Goal: Task Accomplishment & Management: Use online tool/utility

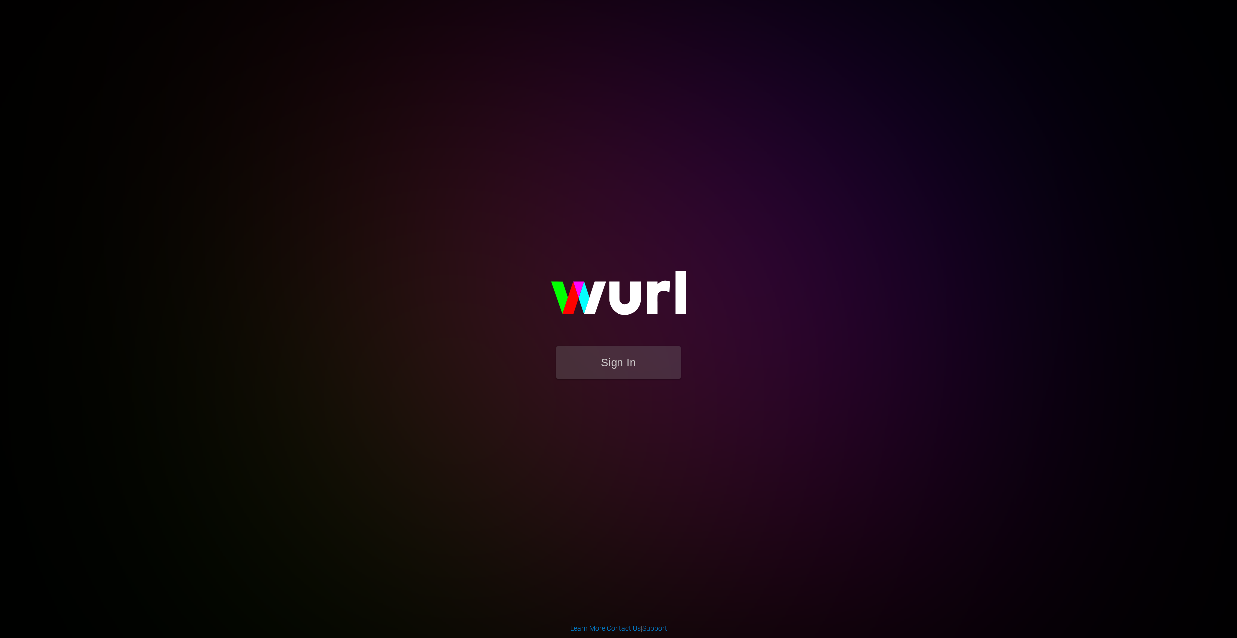
click at [646, 370] on button "Sign In" at bounding box center [618, 362] width 125 height 32
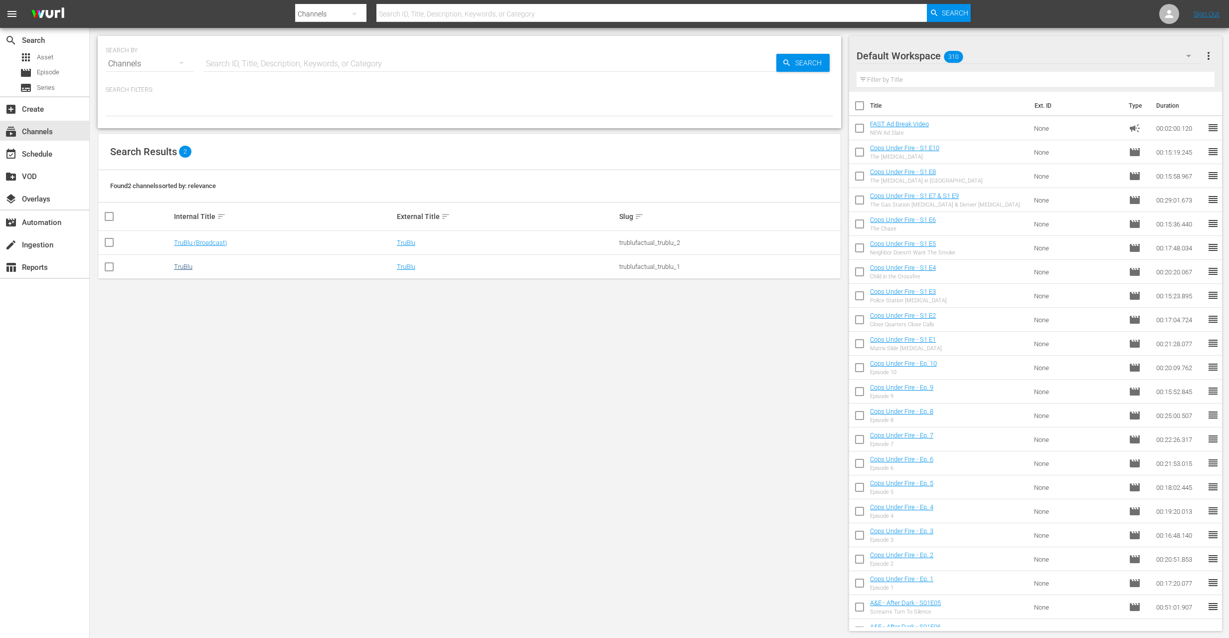
click at [174, 268] on link "TruBlu" at bounding box center [183, 266] width 18 height 7
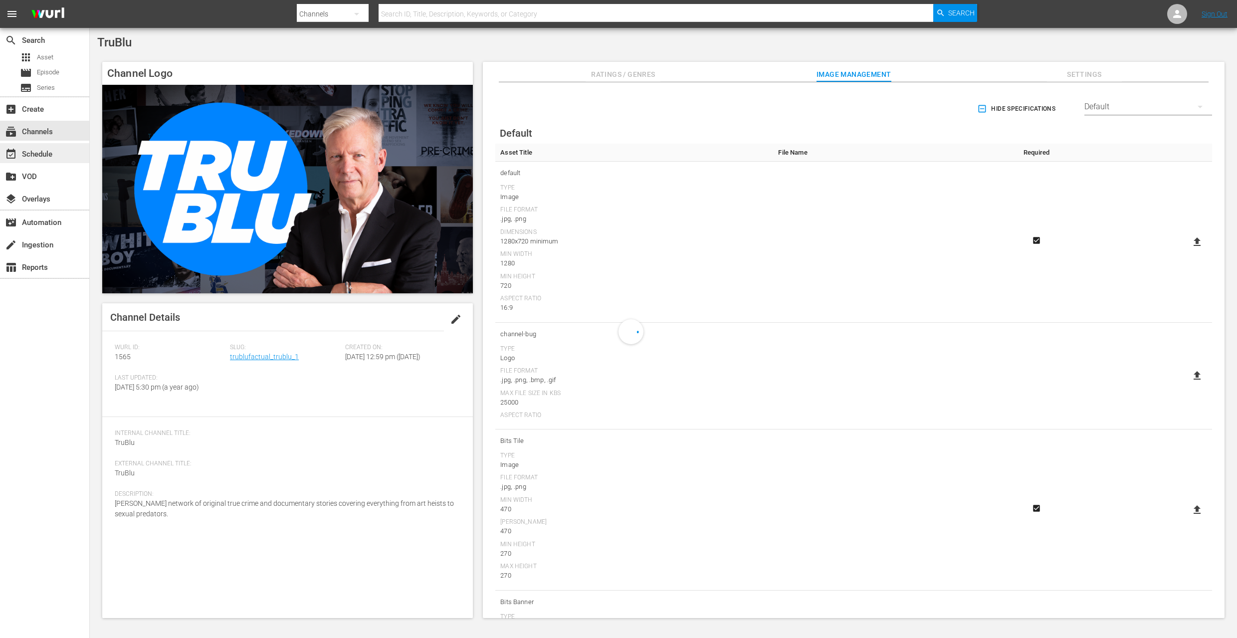
click at [38, 157] on div "event_available Schedule" at bounding box center [28, 152] width 56 height 9
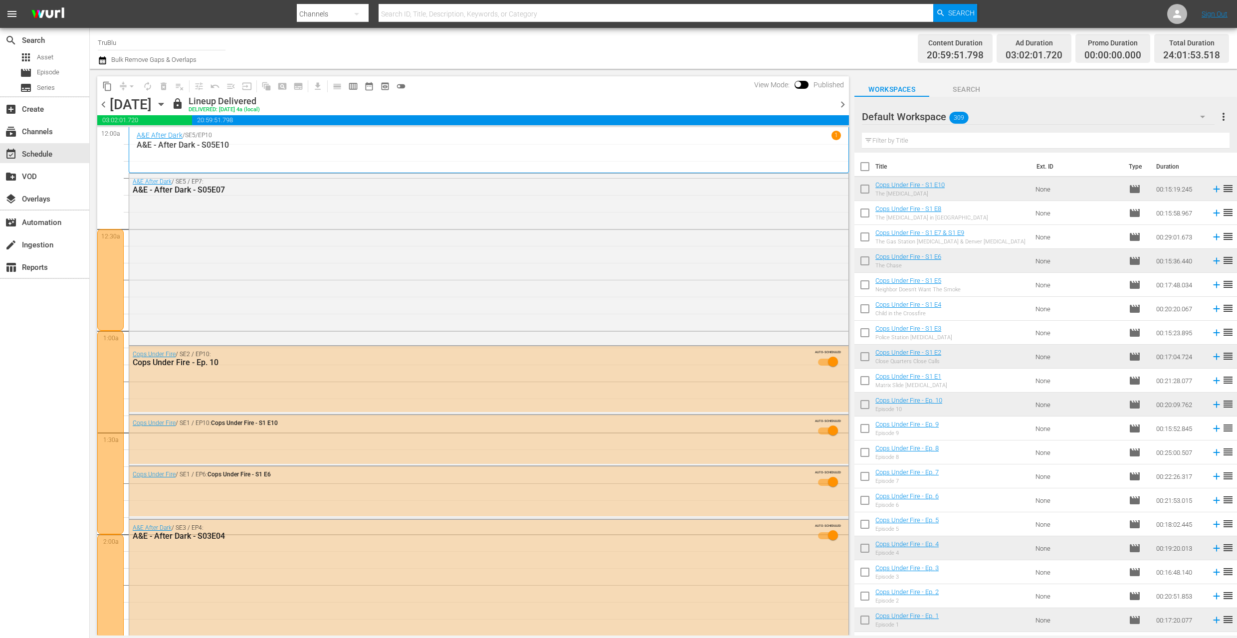
click at [844, 100] on span "chevron_right" at bounding box center [842, 104] width 12 height 12
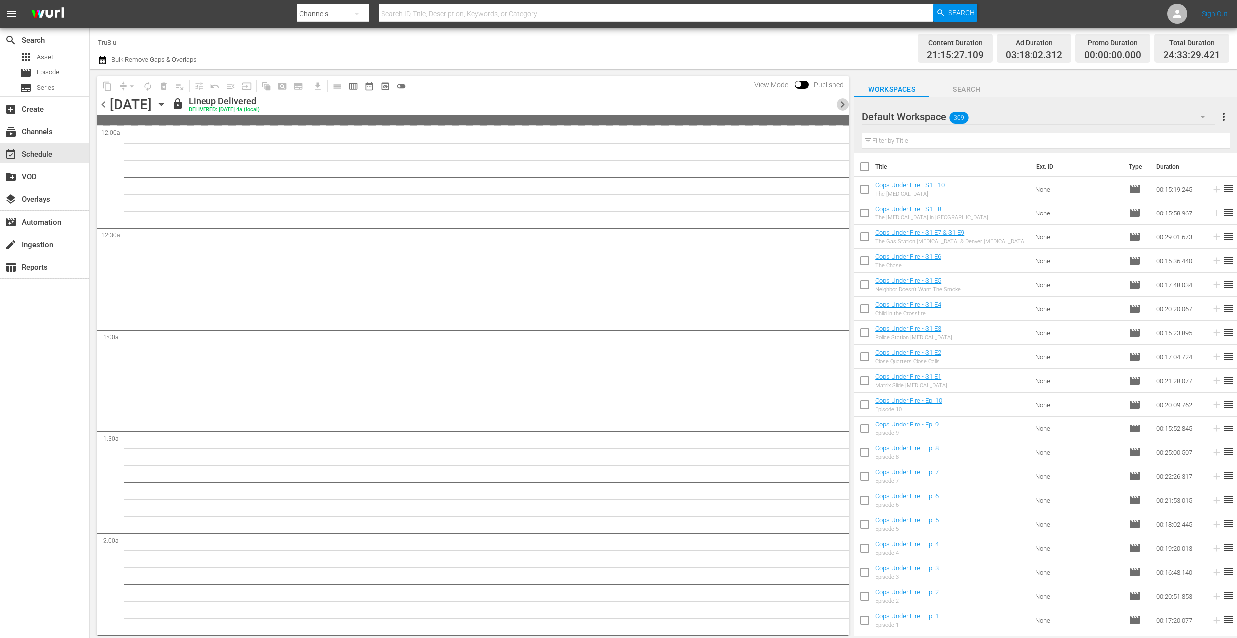
click at [843, 103] on span "chevron_right" at bounding box center [842, 104] width 12 height 12
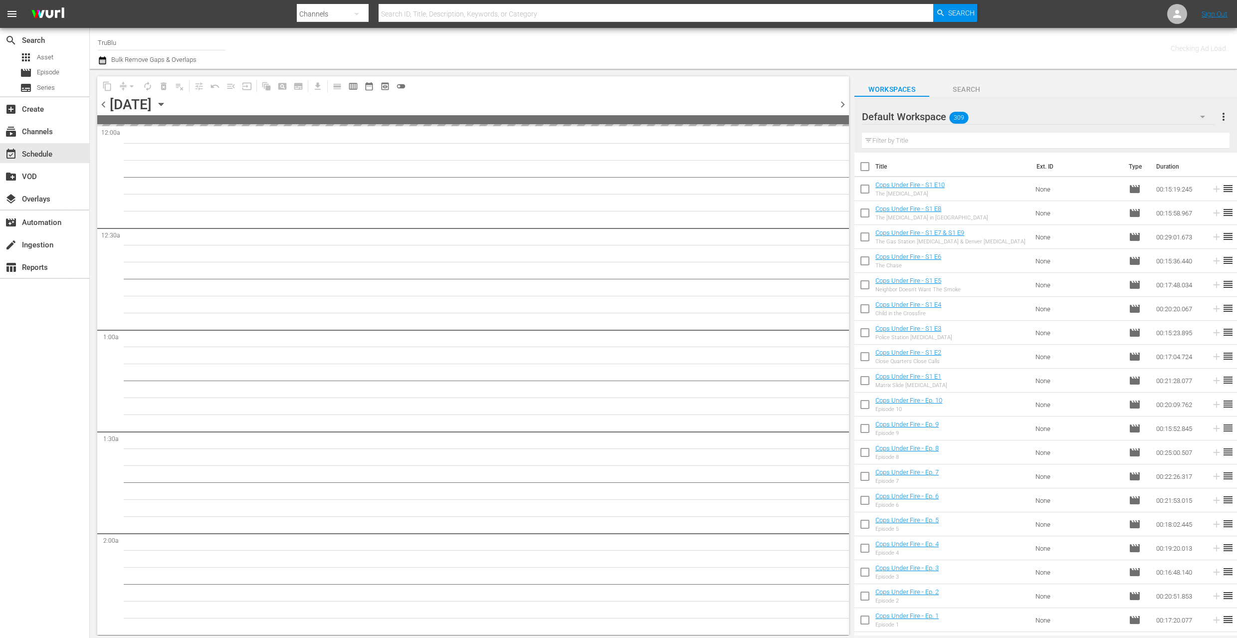
click at [843, 103] on span "chevron_right" at bounding box center [842, 104] width 12 height 12
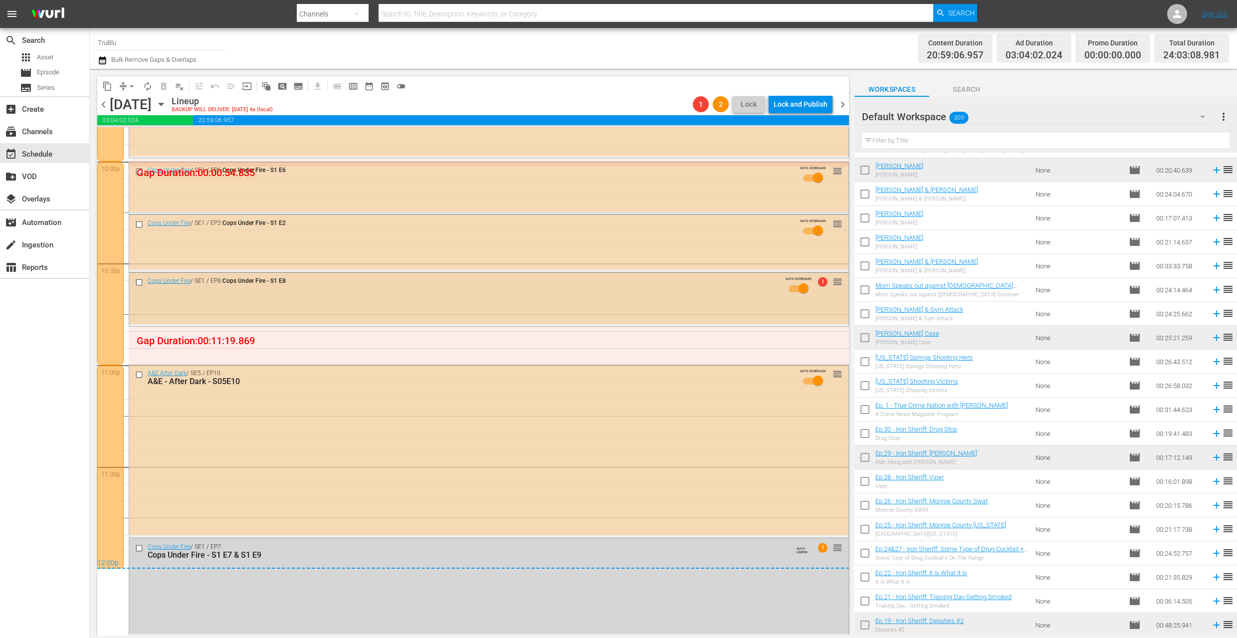
scroll to position [4443, 0]
click at [131, 87] on span "arrow_drop_down" at bounding box center [132, 86] width 10 height 10
click at [98, 140] on li "Align to End of Previous Day" at bounding box center [132, 139] width 105 height 16
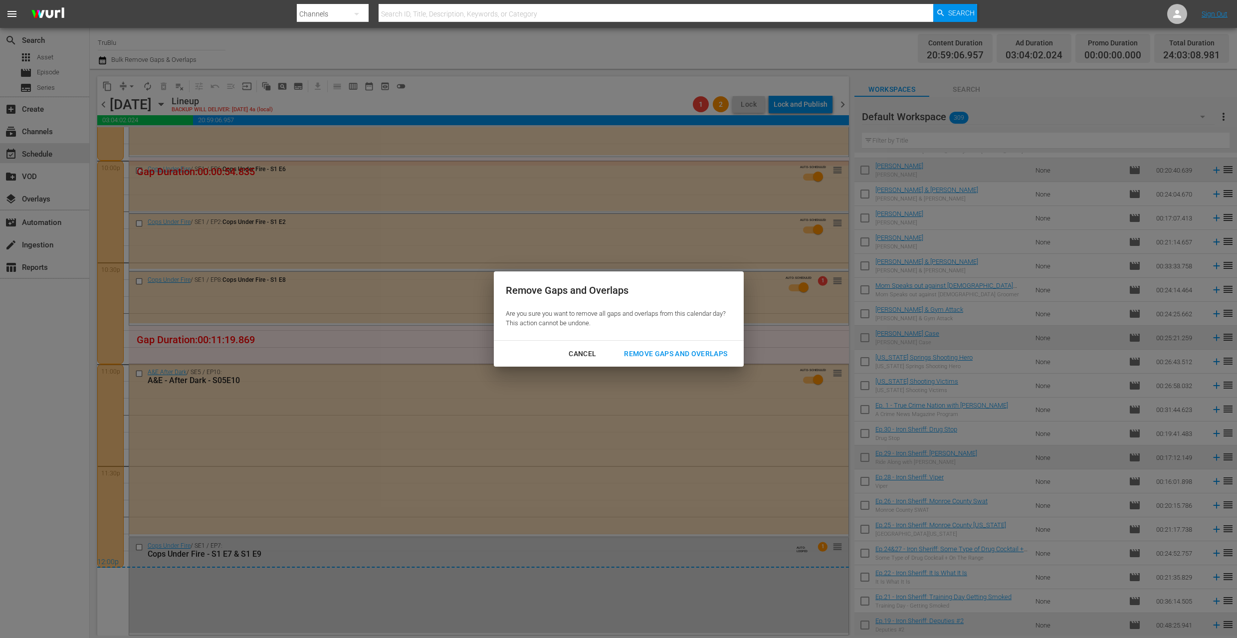
click at [671, 353] on div "Remove Gaps and Overlaps" at bounding box center [675, 354] width 119 height 12
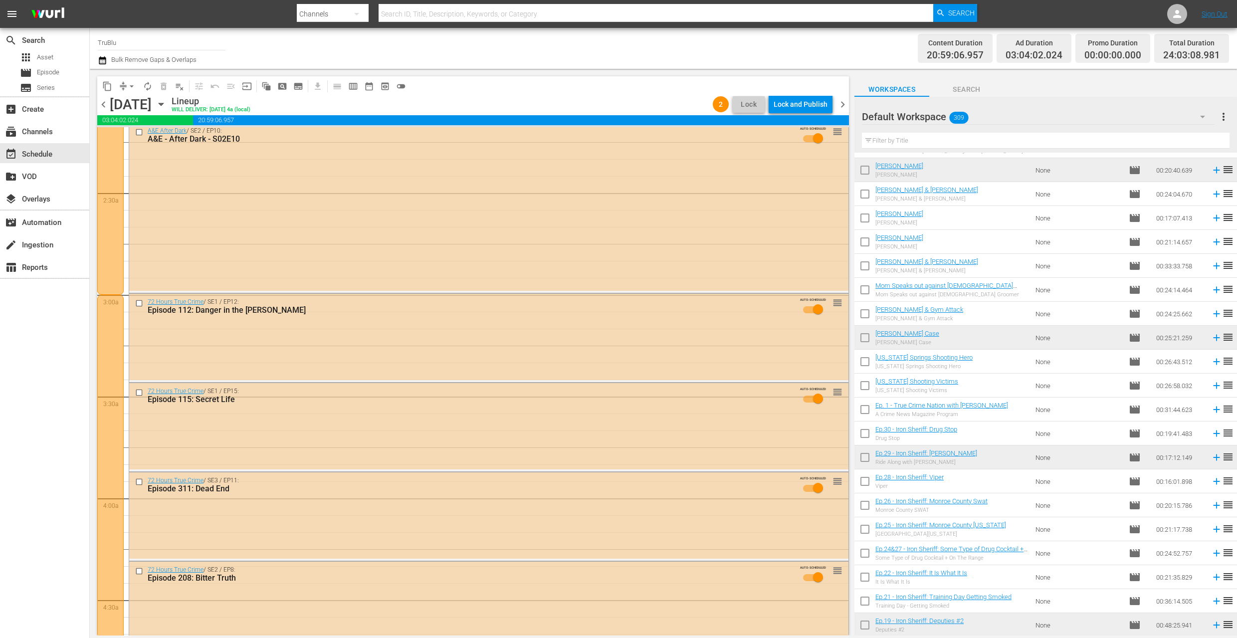
scroll to position [0, 0]
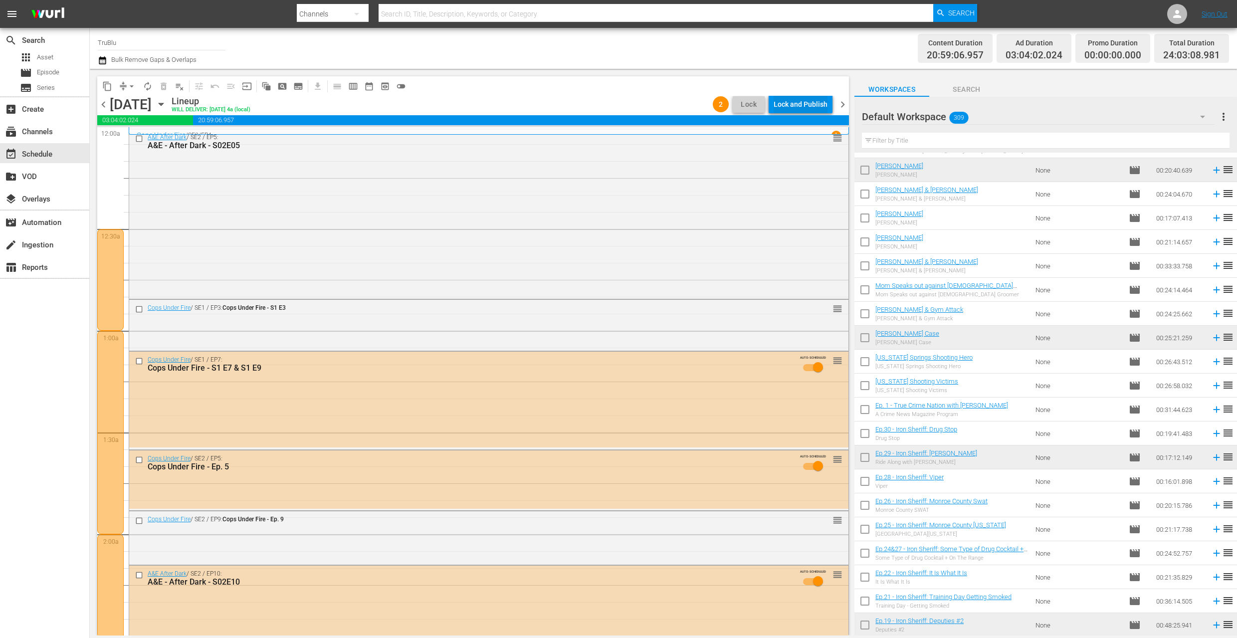
click at [786, 106] on div "Lock and Publish" at bounding box center [801, 104] width 54 height 18
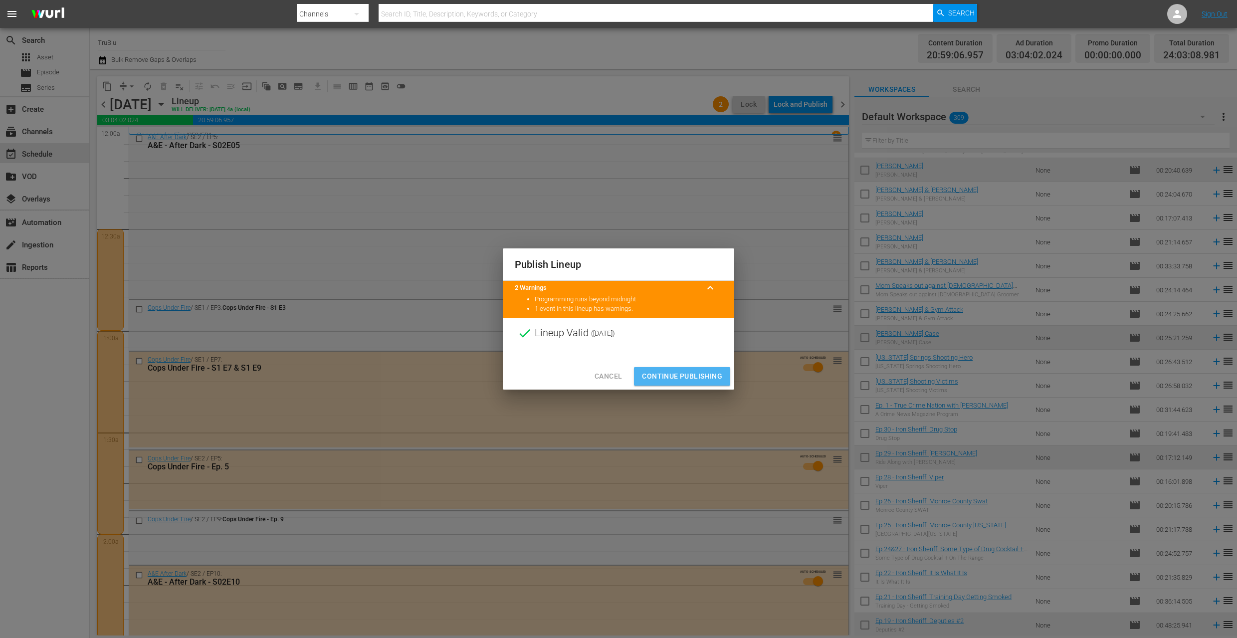
click at [670, 380] on span "Continue Publishing" at bounding box center [682, 376] width 80 height 12
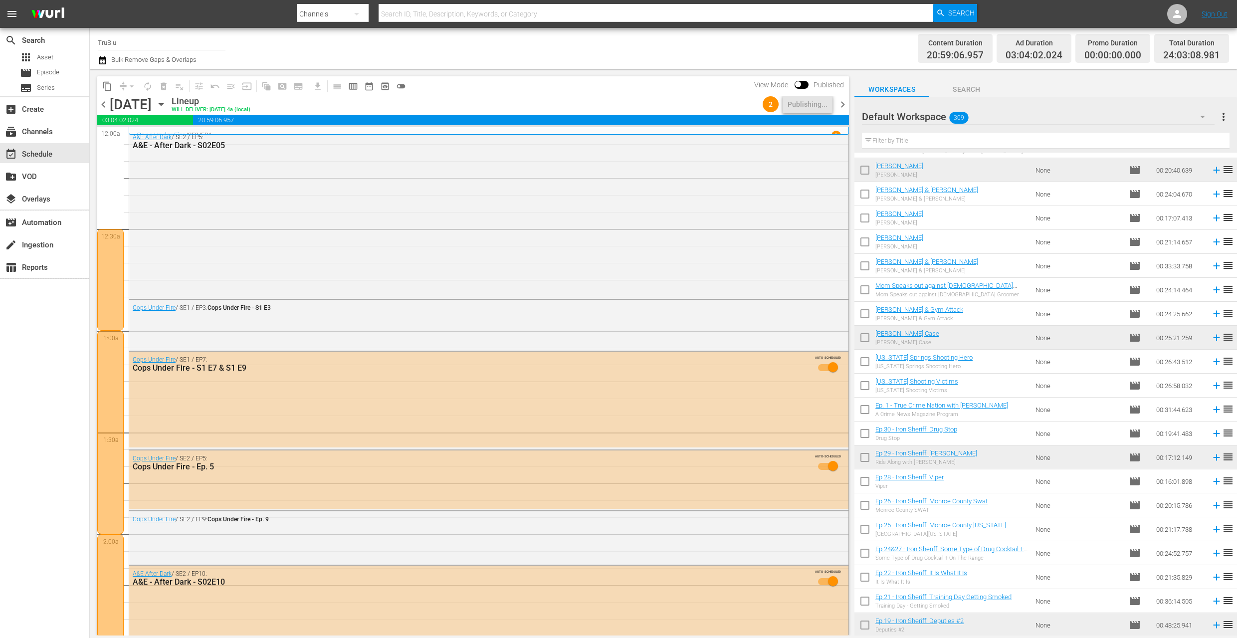
click at [840, 105] on span "chevron_right" at bounding box center [842, 104] width 12 height 12
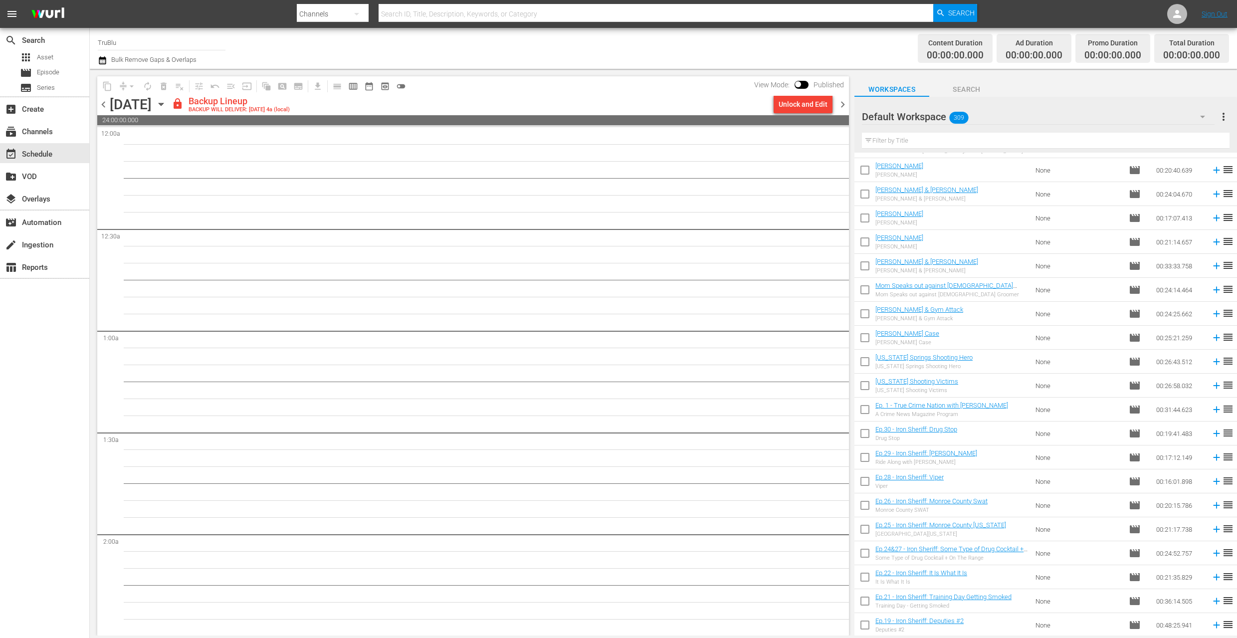
click at [103, 103] on span "chevron_left" at bounding box center [103, 104] width 12 height 12
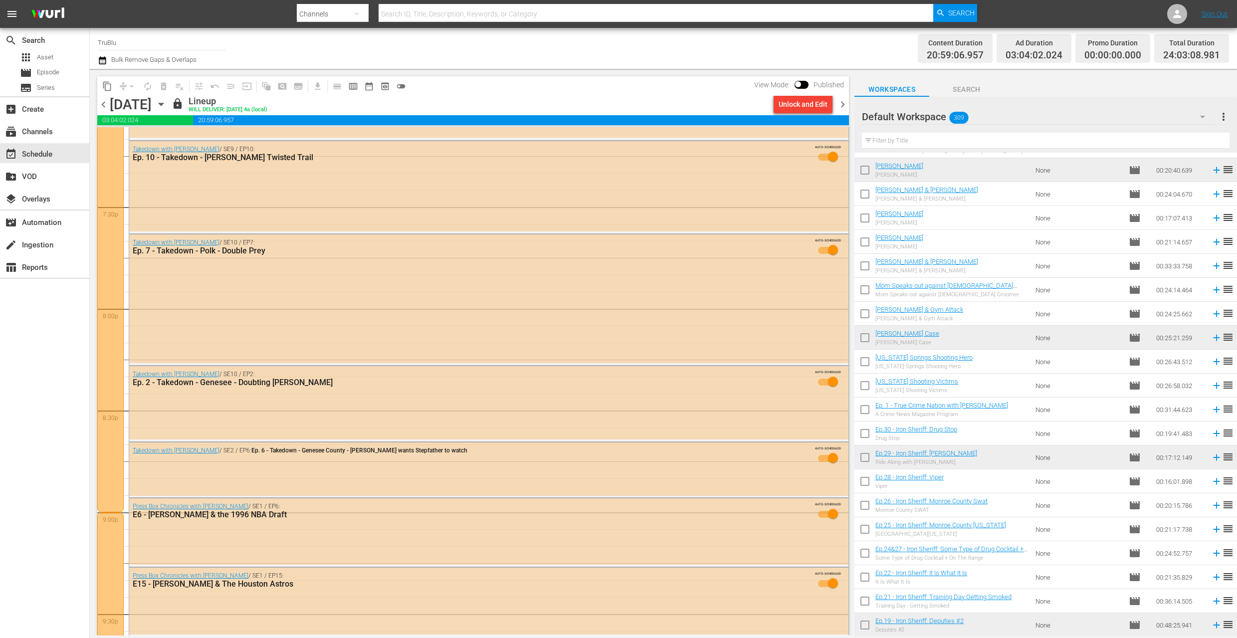
scroll to position [4387, 0]
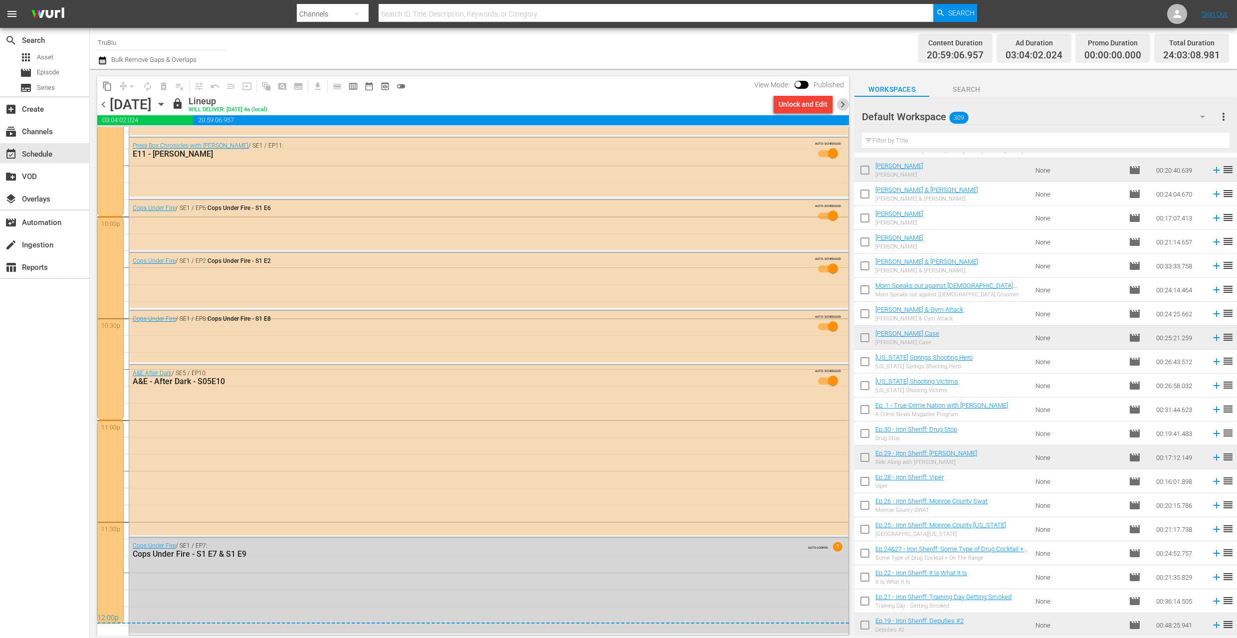
click at [843, 103] on span "chevron_right" at bounding box center [842, 104] width 12 height 12
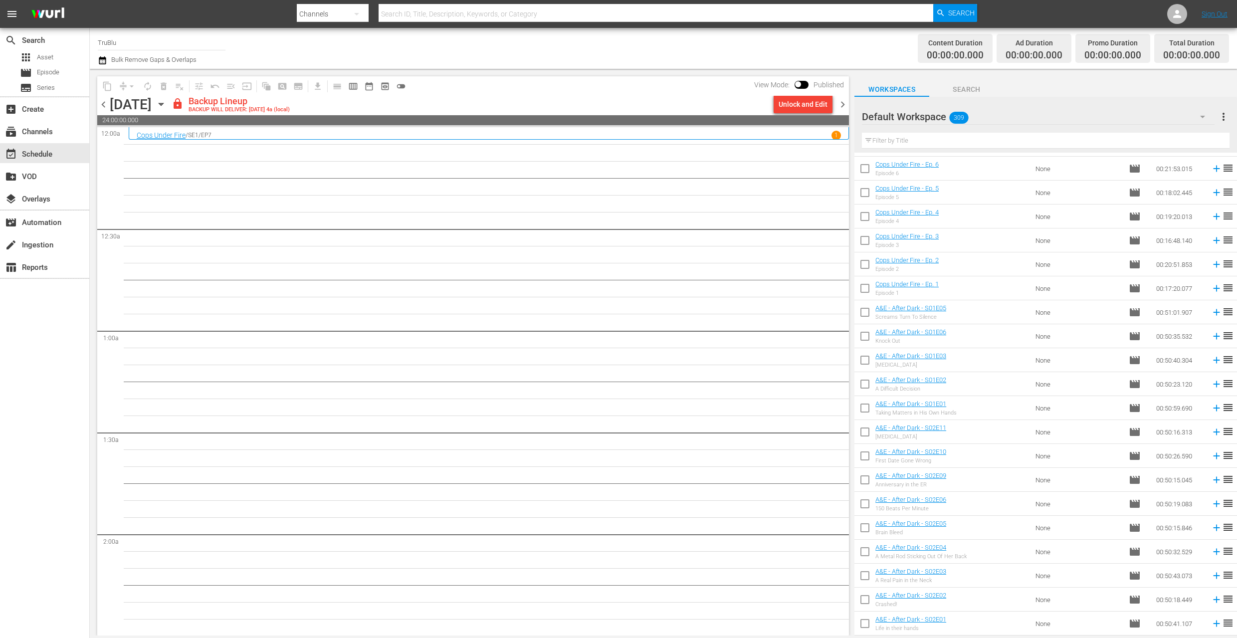
scroll to position [516, 0]
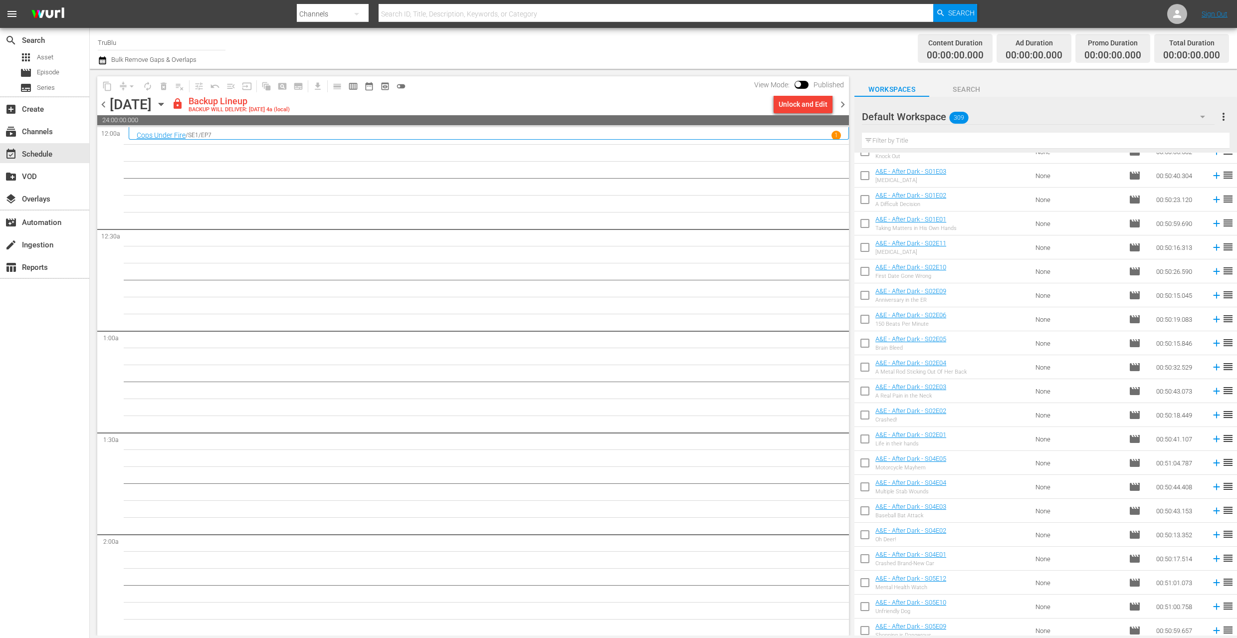
click at [821, 106] on div "Unlock and Edit" at bounding box center [803, 104] width 49 height 18
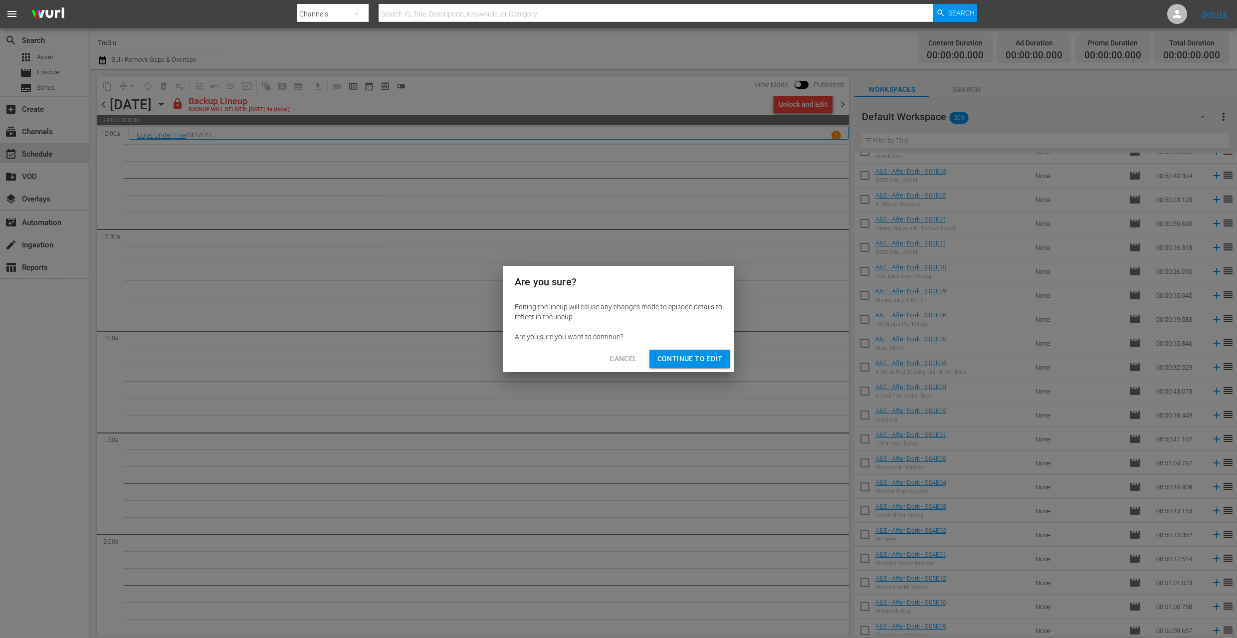
click at [808, 103] on div "Are you sure? Editing the lineup will cause any changes made to episode details…" at bounding box center [618, 319] width 1237 height 638
click at [686, 354] on span "Continue to Edit" at bounding box center [689, 359] width 65 height 12
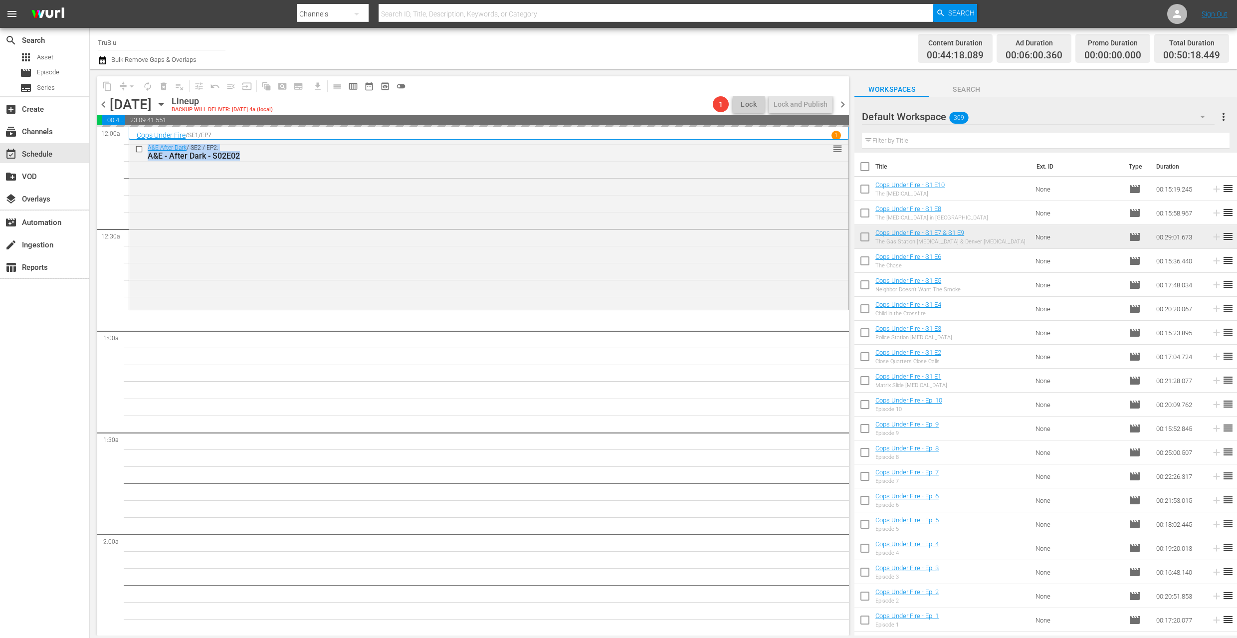
drag, startPoint x: 985, startPoint y: 190, endPoint x: 407, endPoint y: 311, distance: 590.6
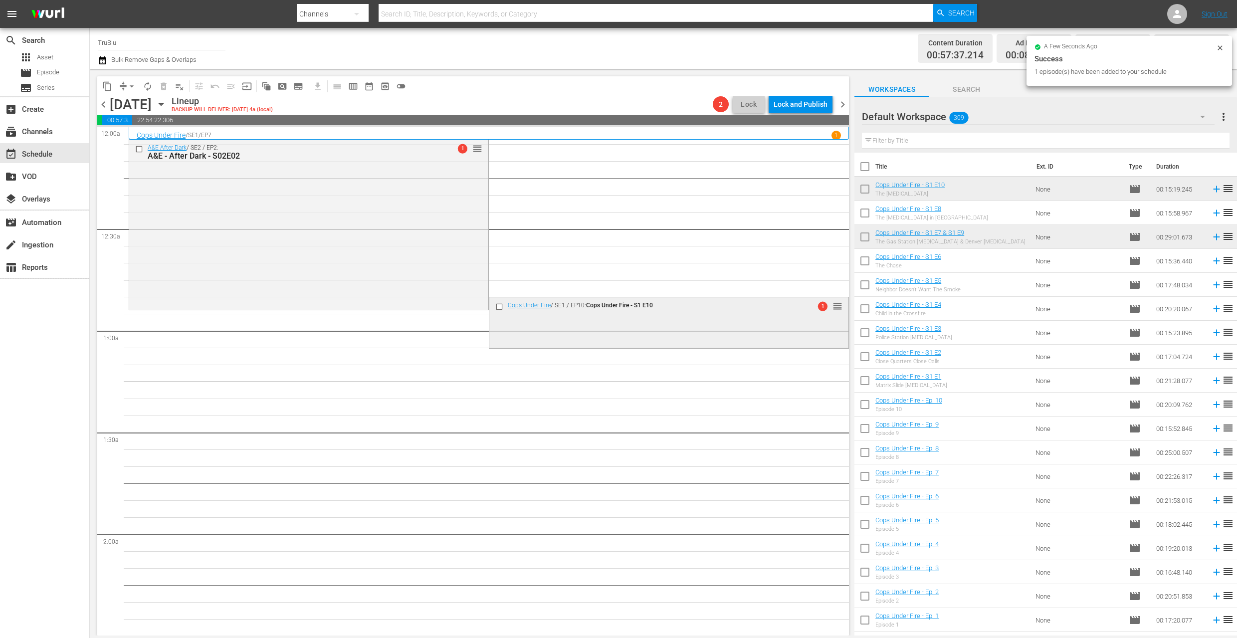
click at [614, 315] on div "Cops Under Fire / SE1 / EP10: Cops Under Fire - S1 E10 1 reorder" at bounding box center [668, 306] width 359 height 19
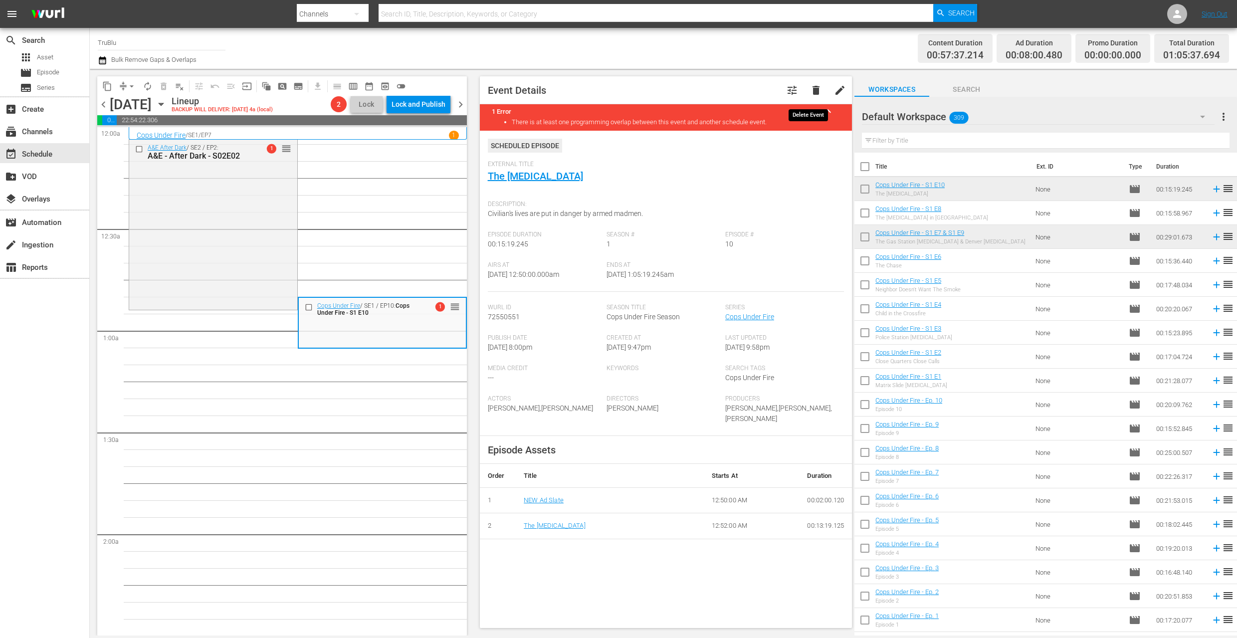
click at [810, 90] on span "delete" at bounding box center [816, 90] width 12 height 12
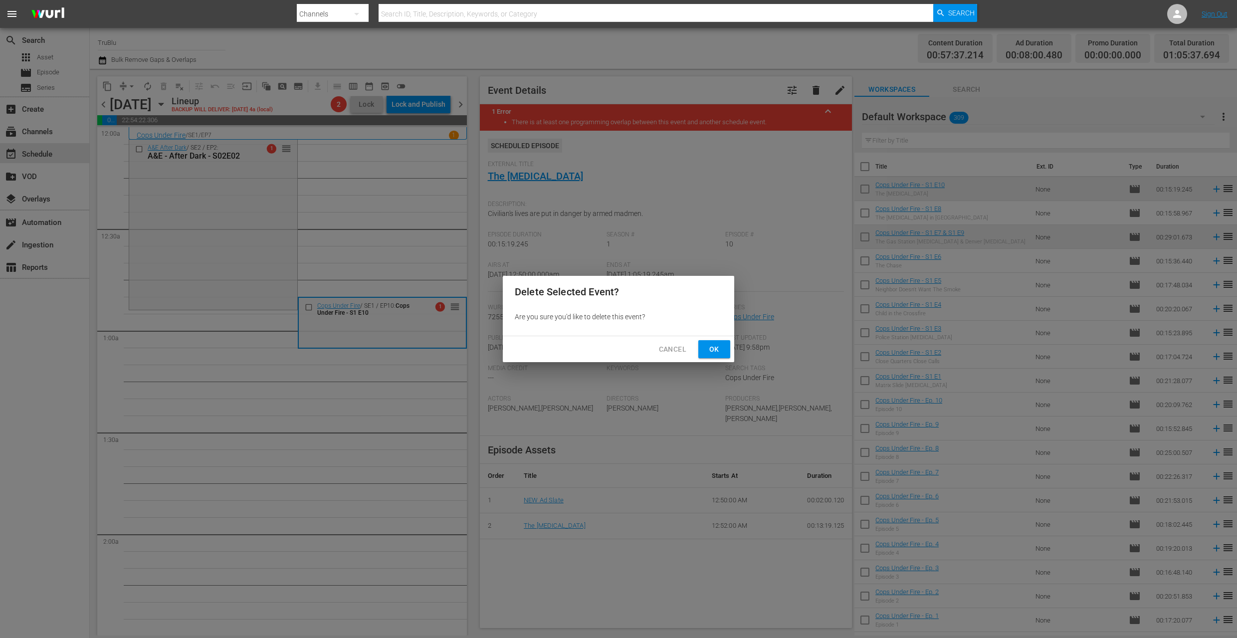
click at [714, 346] on span "Ok" at bounding box center [714, 349] width 16 height 12
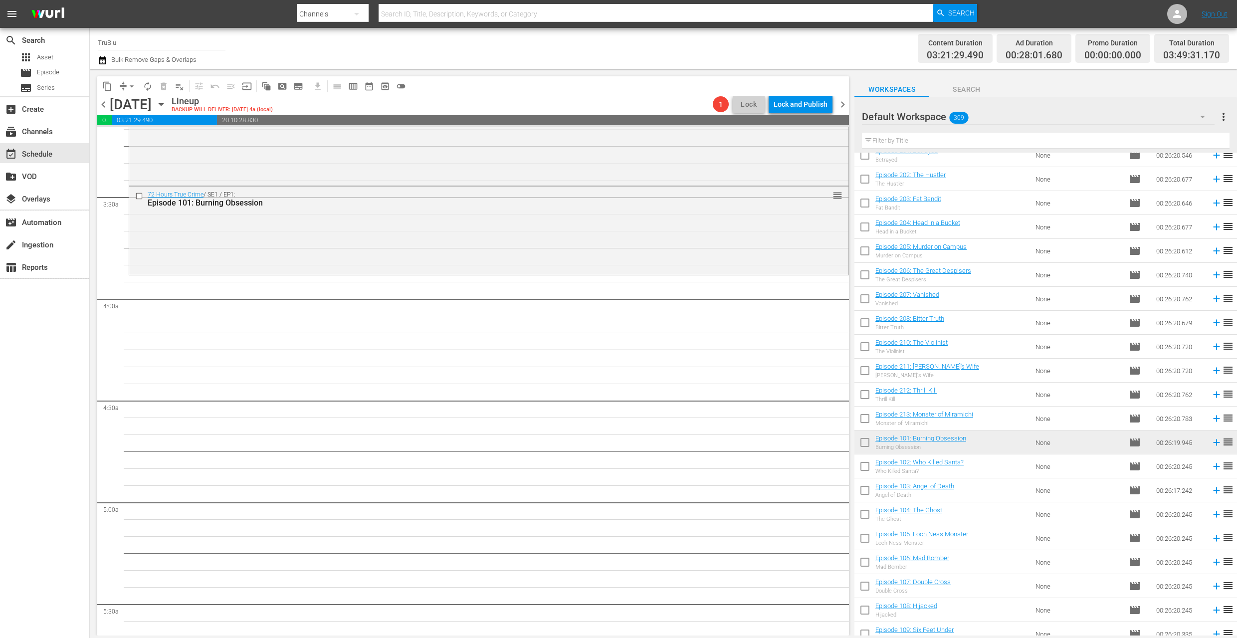
scroll to position [694, 0]
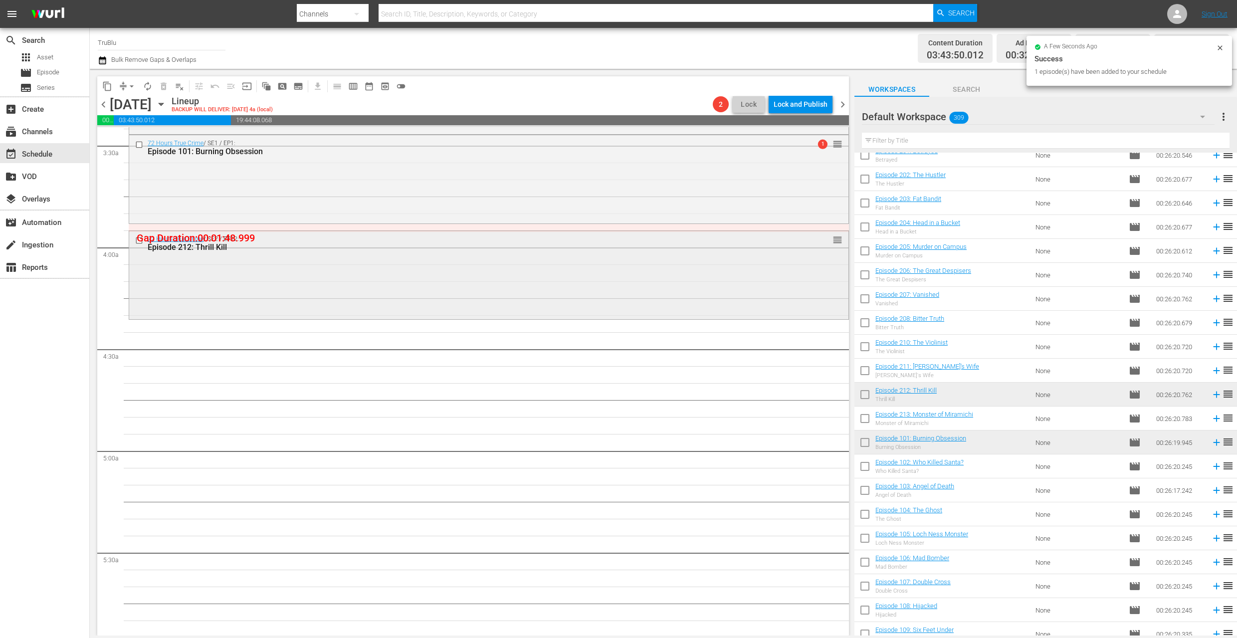
click at [435, 296] on div "72 Hours True Crime / SE2 / EP12: Episode 212: Thrill Kill reorder" at bounding box center [488, 274] width 719 height 86
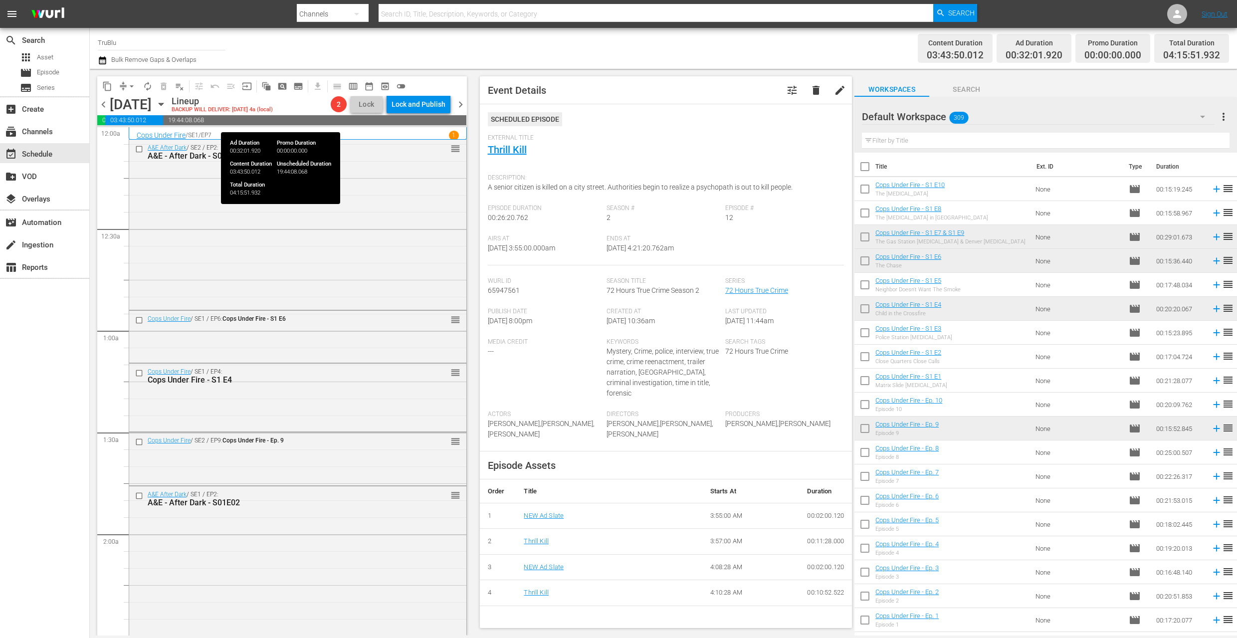
scroll to position [1494, 0]
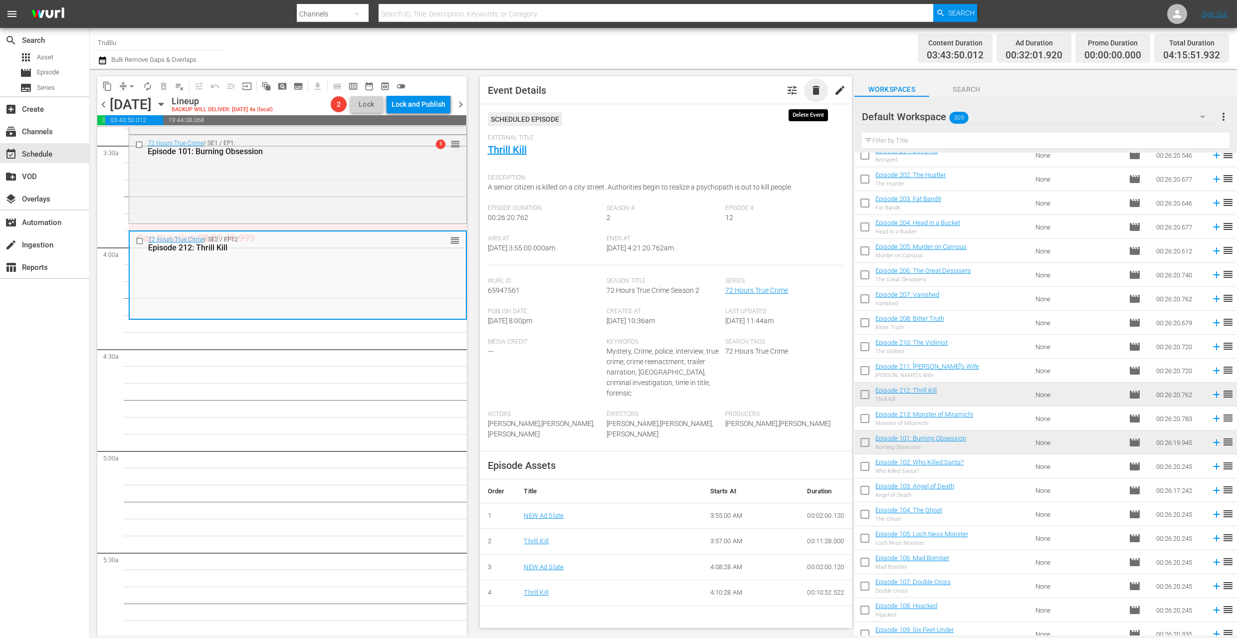
click at [810, 90] on span "delete" at bounding box center [816, 90] width 12 height 12
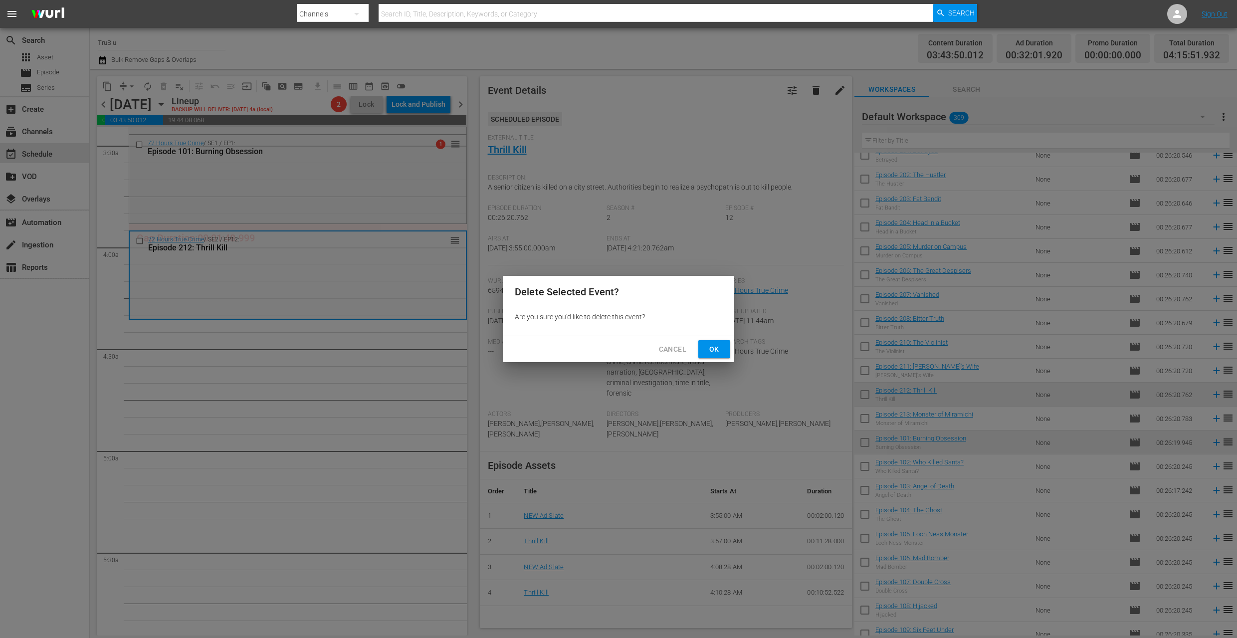
click at [706, 351] on button "Ok" at bounding box center [714, 349] width 32 height 18
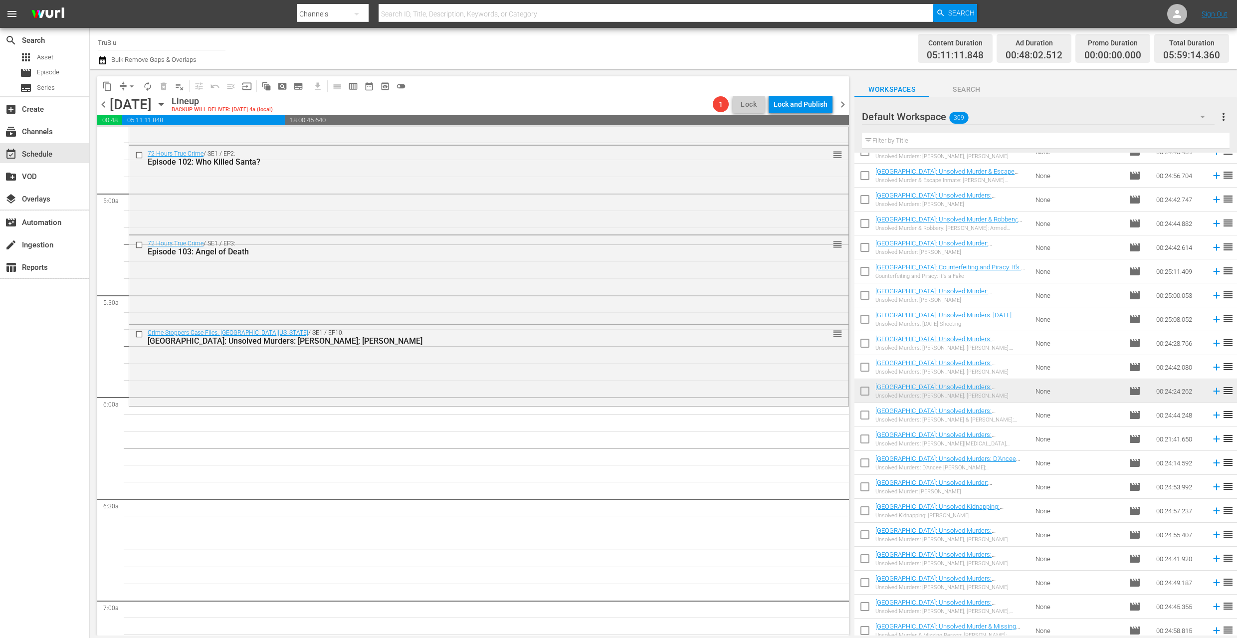
scroll to position [953, 0]
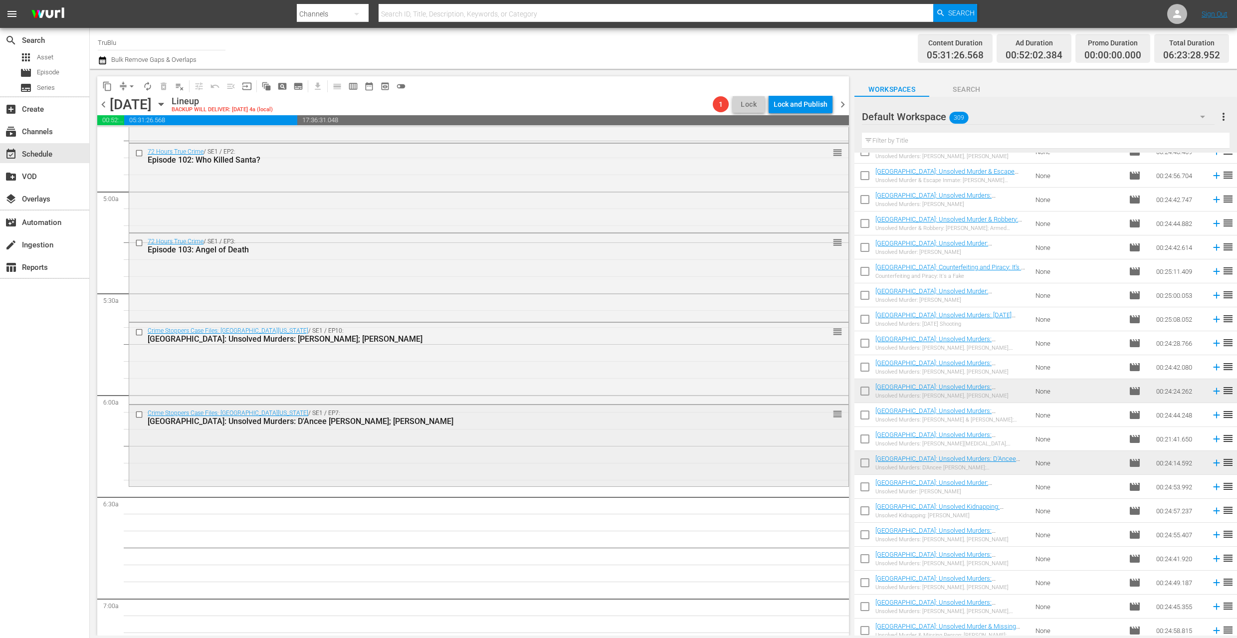
click at [563, 484] on div "Crime Stoppers Case Files: [GEOGRAPHIC_DATA][US_STATE] / SE1 / EP7: [GEOGRAPHIC…" at bounding box center [488, 444] width 719 height 79
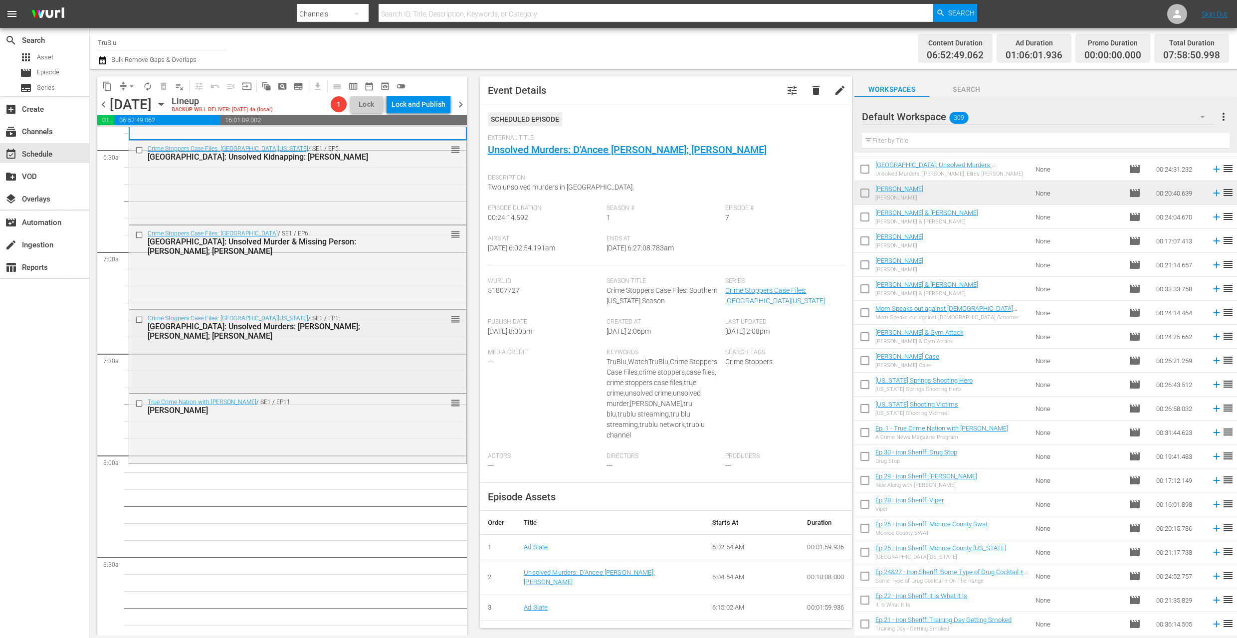
scroll to position [1298, 0]
click at [296, 433] on div "True Crime Nation with [PERSON_NAME] / SE1 / EP11: [PERSON_NAME] reorder" at bounding box center [297, 429] width 337 height 67
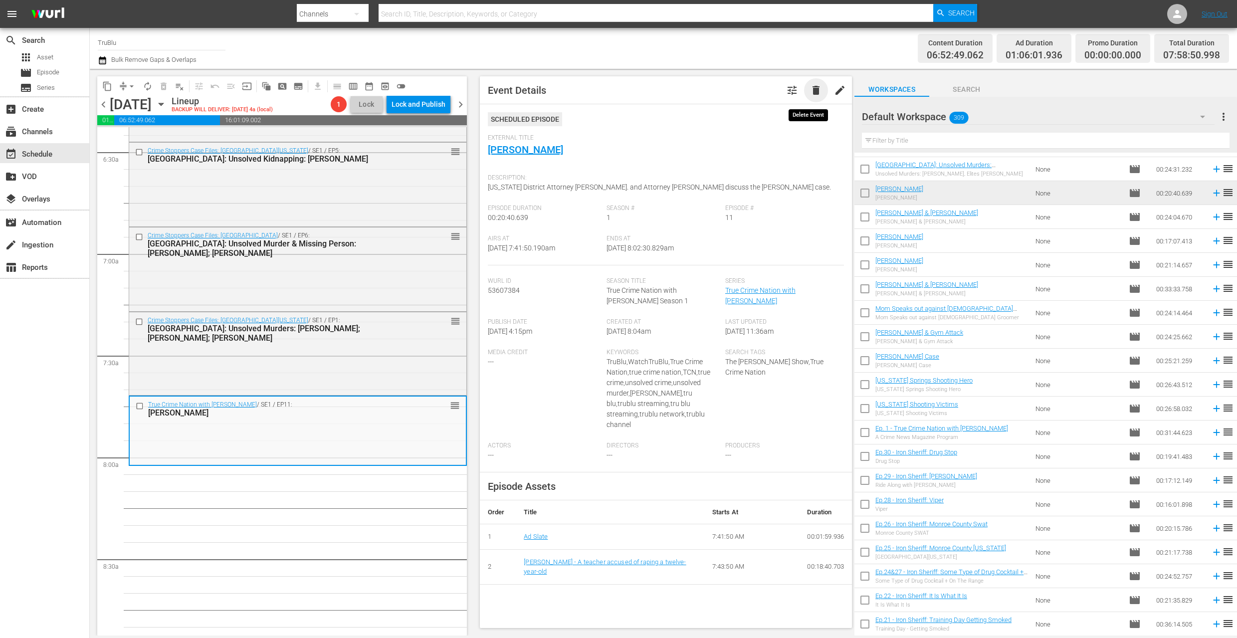
click at [810, 93] on span "delete" at bounding box center [816, 90] width 12 height 12
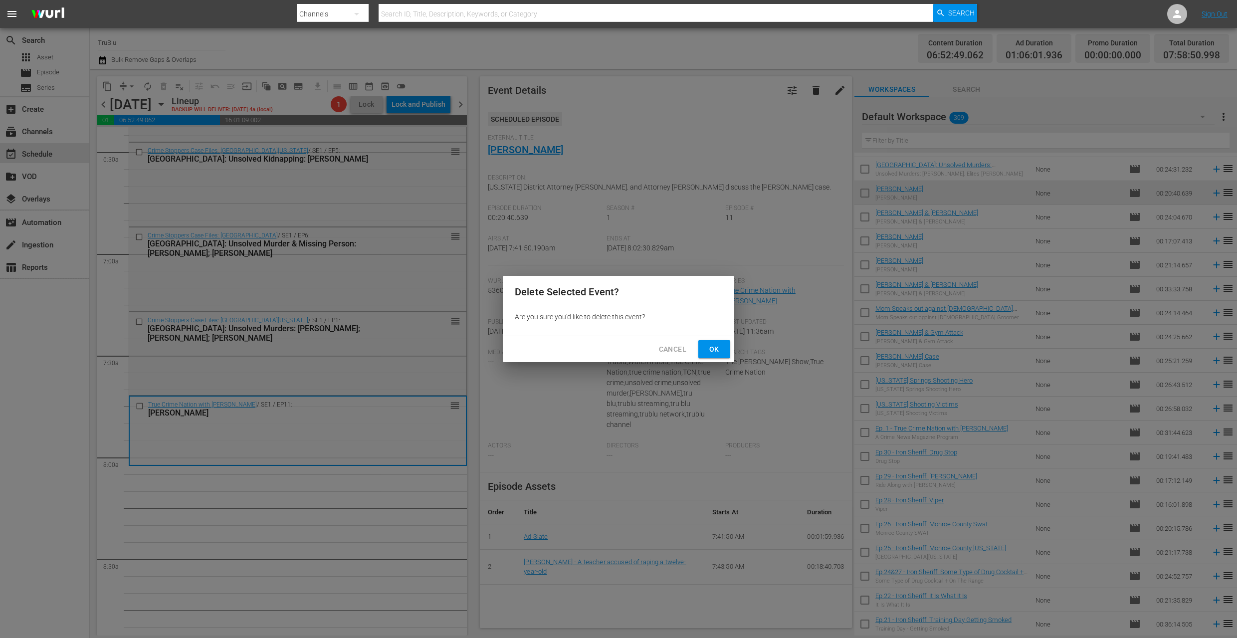
click at [714, 350] on span "Ok" at bounding box center [714, 349] width 16 height 12
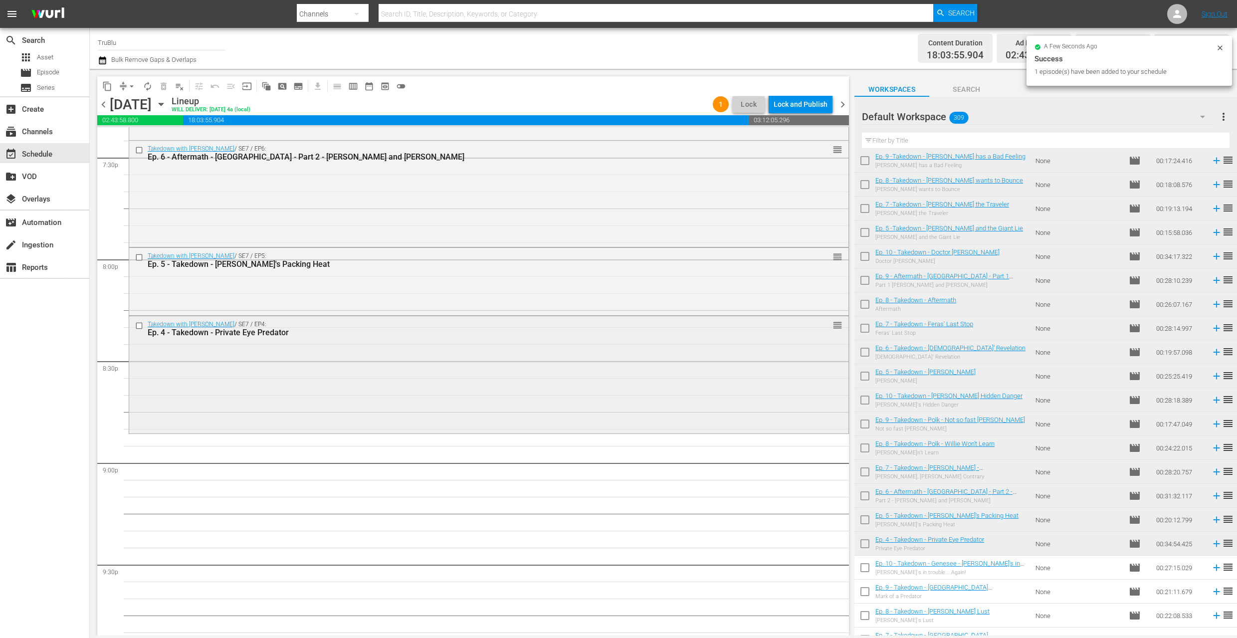
scroll to position [3951, 0]
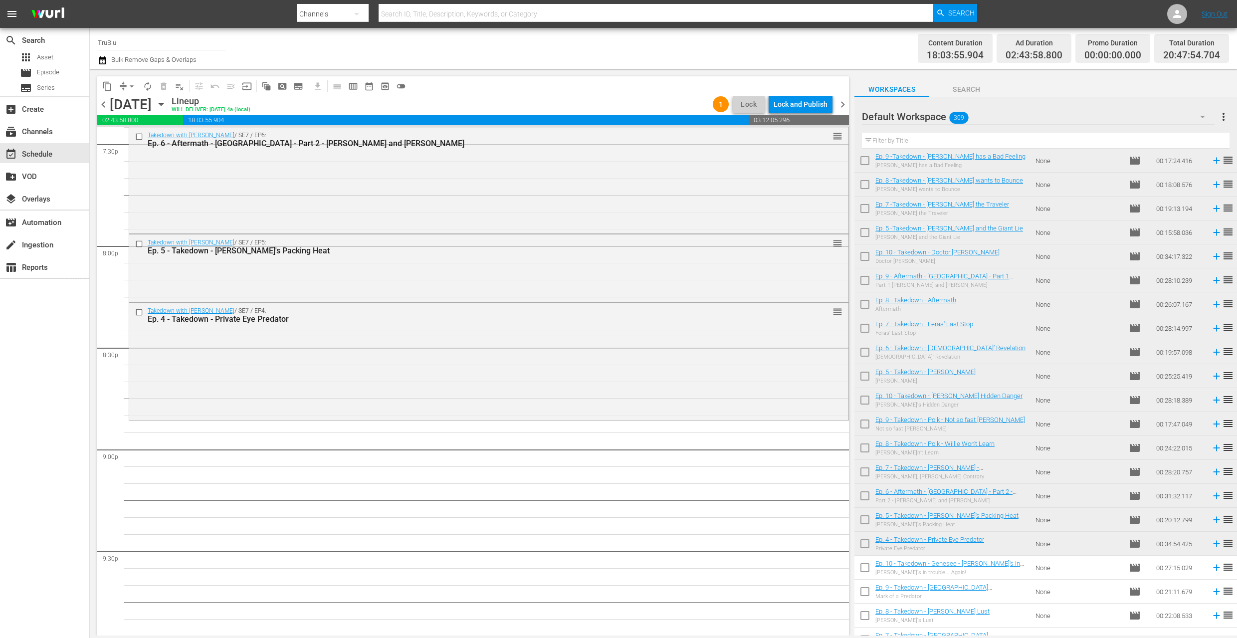
click at [1022, 573] on div "[PERSON_NAME]'s in trouble... Again!" at bounding box center [951, 572] width 152 height 6
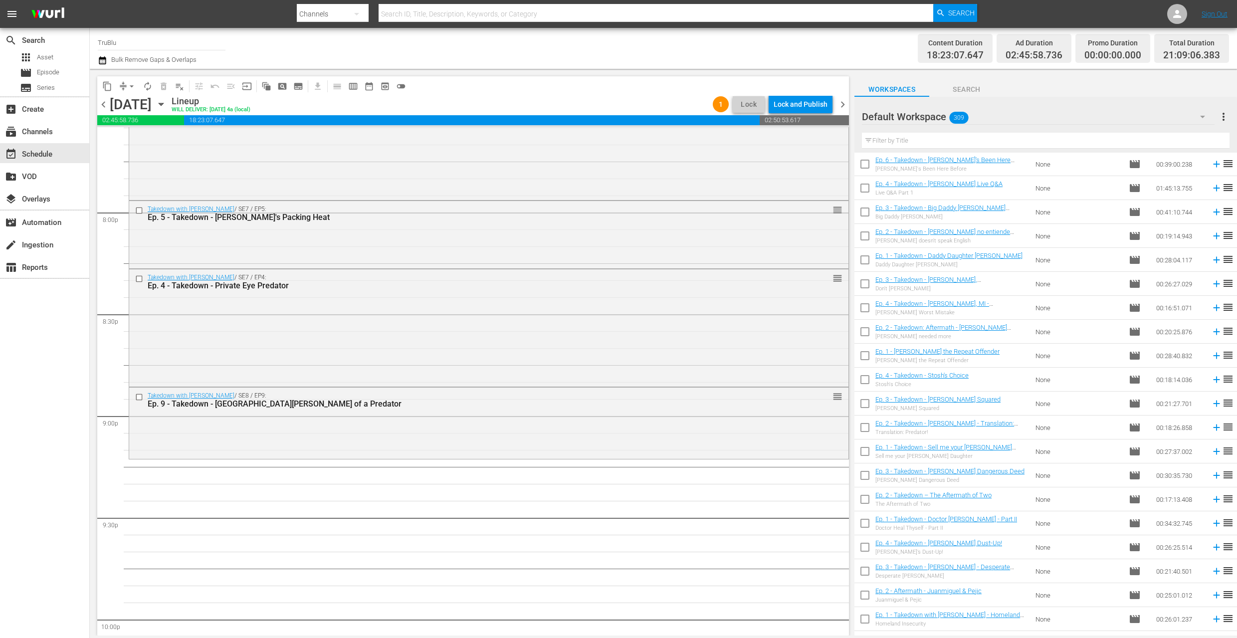
scroll to position [6937, 0]
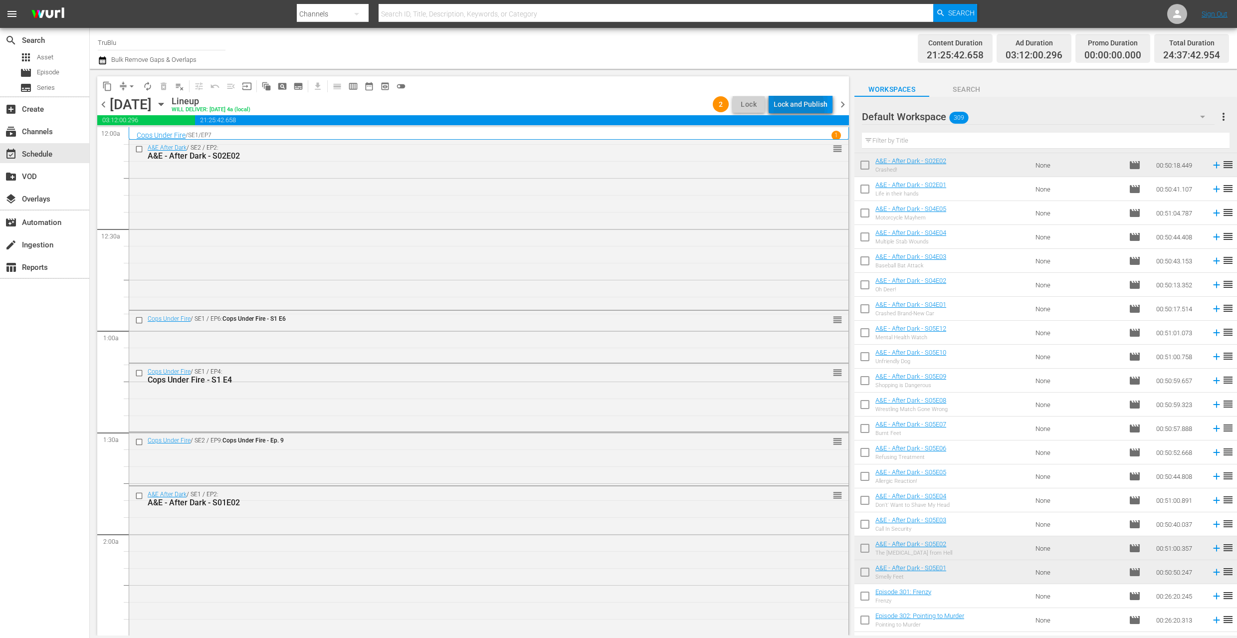
click at [791, 108] on div "Lock and Publish" at bounding box center [801, 104] width 54 height 18
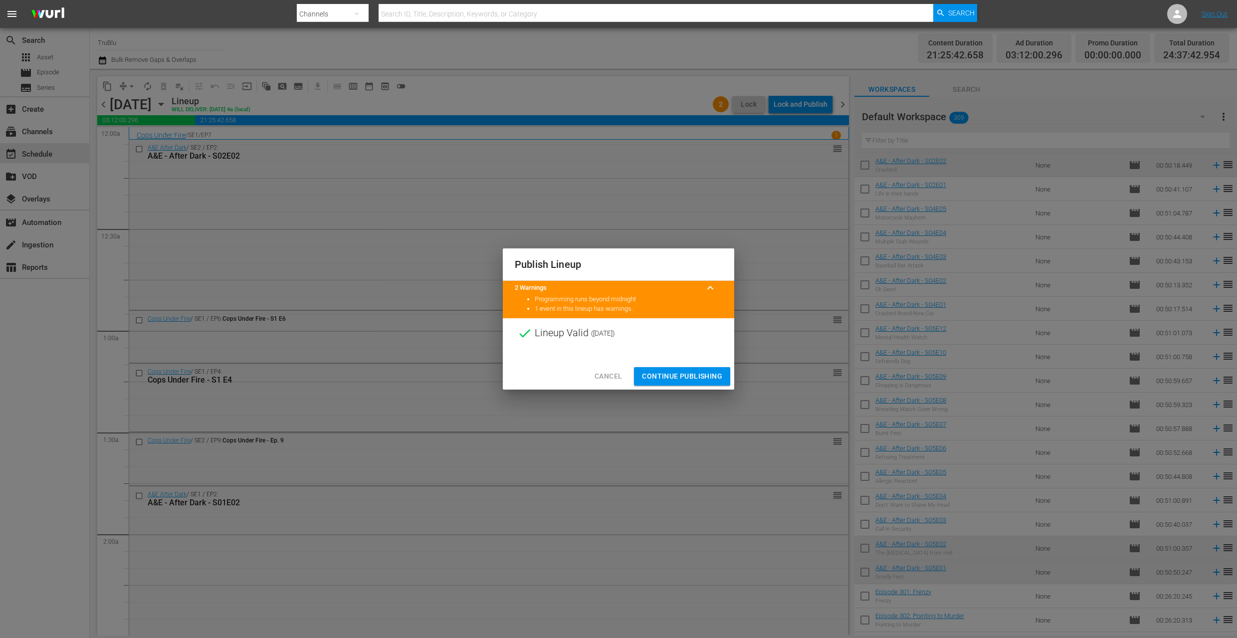
click at [679, 379] on span "Continue Publishing" at bounding box center [682, 376] width 80 height 12
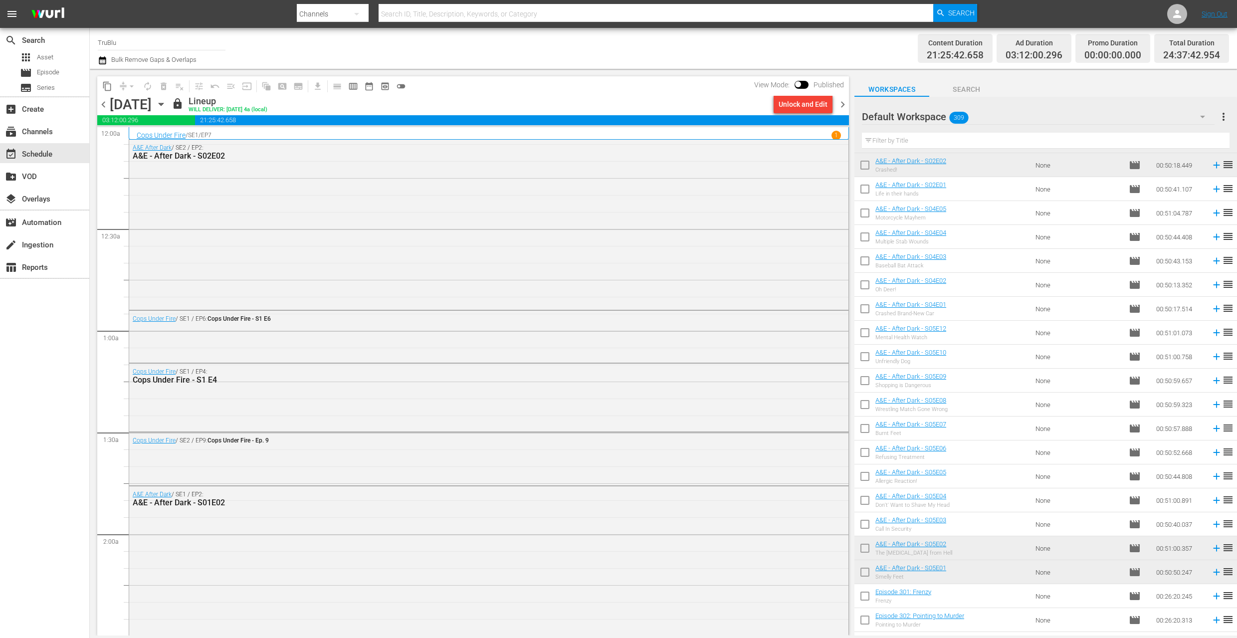
click at [843, 101] on span "chevron_right" at bounding box center [842, 104] width 12 height 12
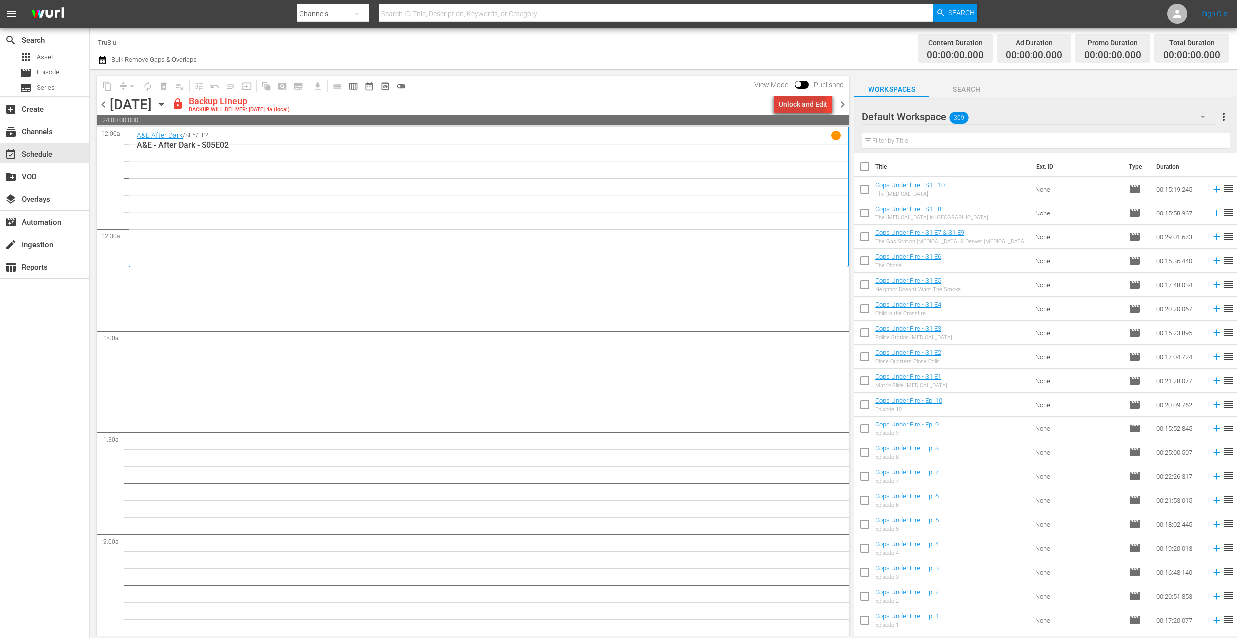
click at [794, 99] on div "Unlock and Edit" at bounding box center [803, 104] width 49 height 18
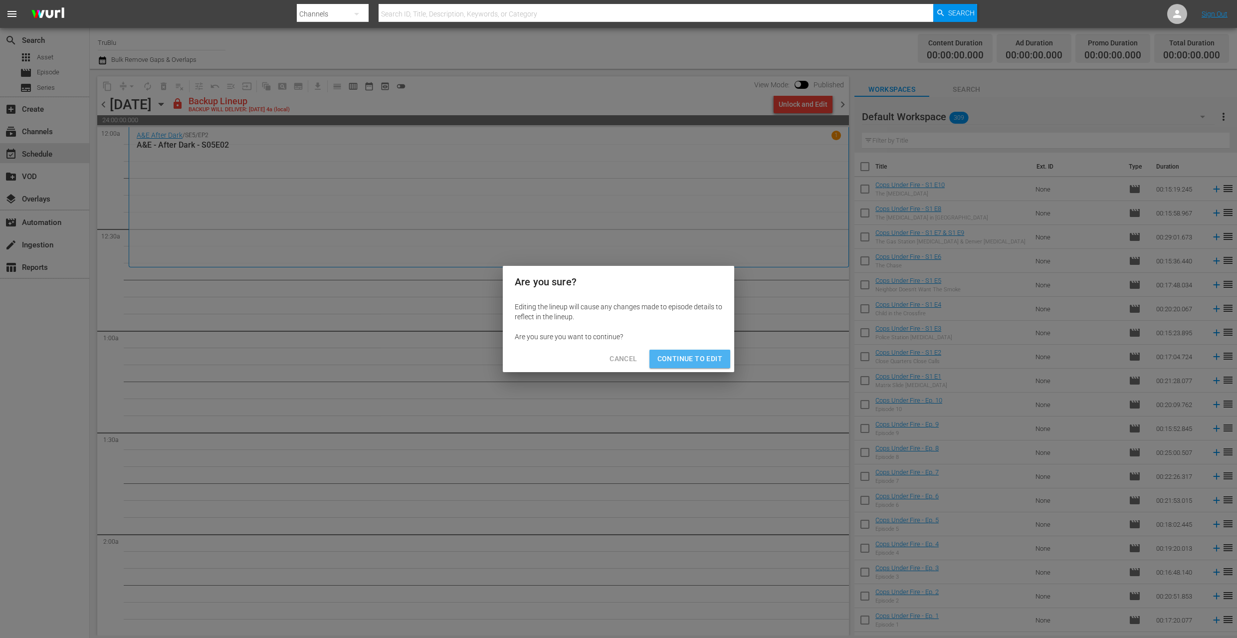
click at [696, 356] on span "Continue to Edit" at bounding box center [689, 359] width 65 height 12
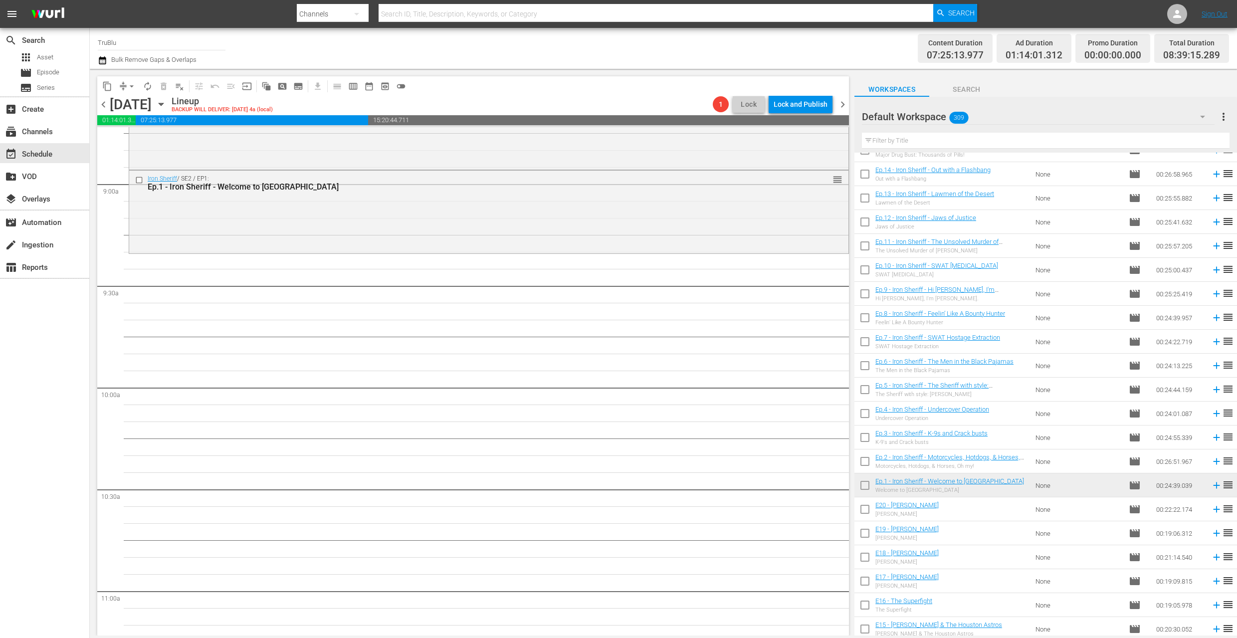
scroll to position [1788, 0]
